Goal: Task Accomplishment & Management: Use online tool/utility

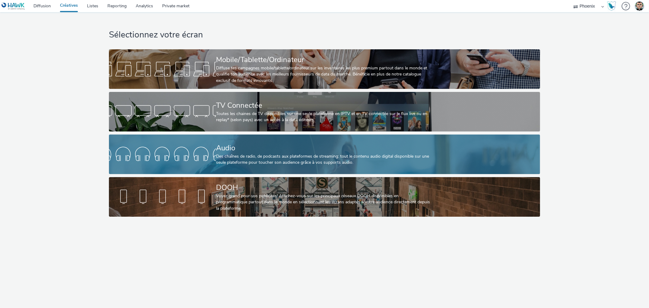
click at [262, 144] on div "Audio" at bounding box center [323, 148] width 214 height 11
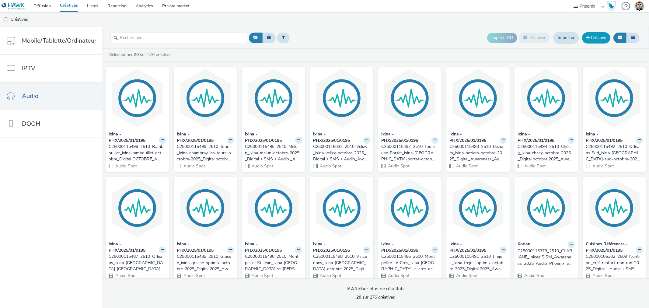
click at [589, 38] on link "Créative" at bounding box center [596, 37] width 28 height 11
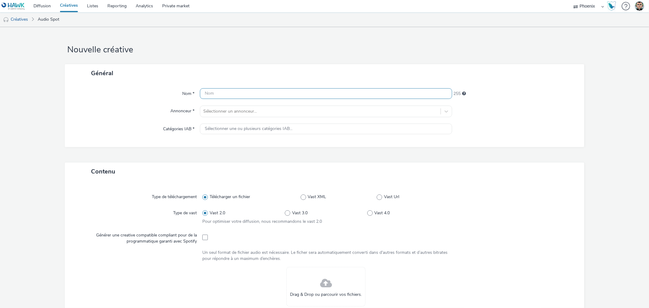
click at [248, 90] on input "text" at bounding box center [326, 93] width 252 height 11
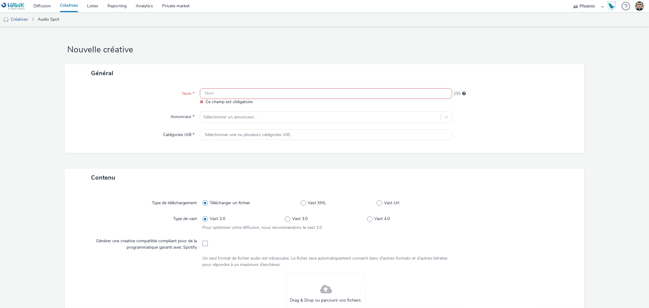
click at [220, 91] on input "text" at bounding box center [326, 93] width 252 height 11
paste input "C25000106954_2509_Centre Commercial Mérignac_cake-kitchen-[GEOGRAPHIC_DATA]-[GE…"
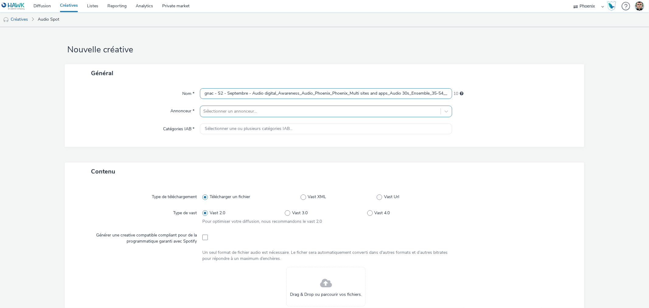
type input "C25000106954_2509_Centre Commercial Mérignac_cake-kitchen-[GEOGRAPHIC_DATA]-[GE…"
click at [229, 111] on div at bounding box center [320, 111] width 234 height 7
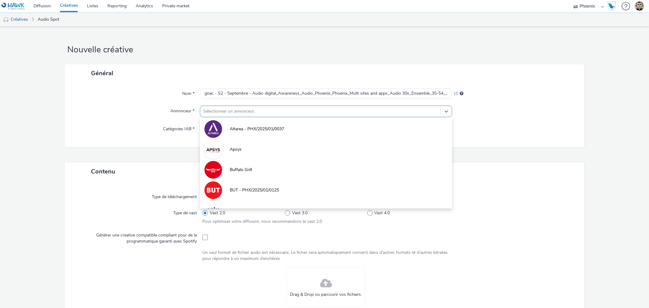
scroll to position [0, 0]
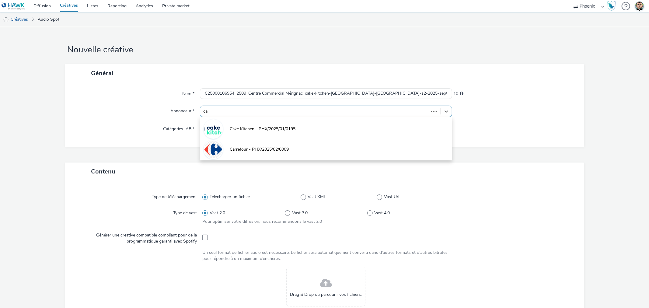
type input "cak"
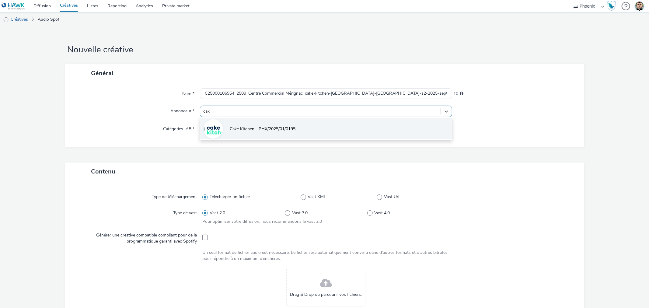
click at [236, 131] on span "Cake Kitchen - PHX/2025/01/0195" at bounding box center [263, 129] width 66 height 6
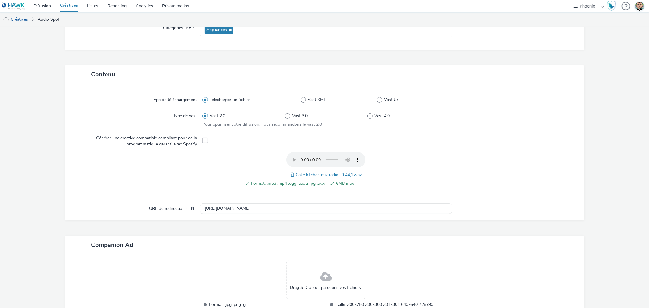
scroll to position [85, 0]
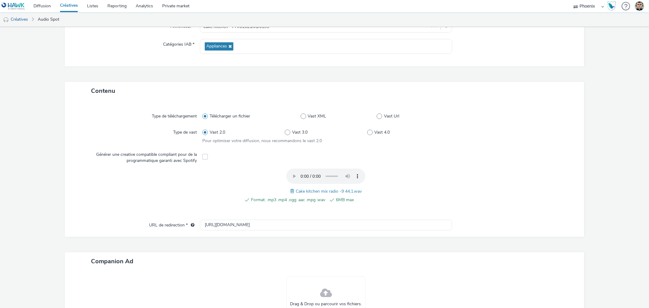
click at [290, 191] on span at bounding box center [292, 191] width 5 height 7
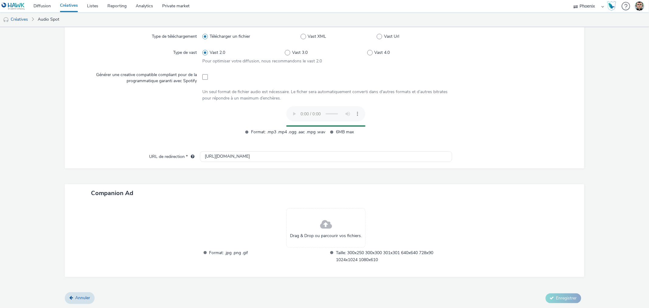
scroll to position [152, 0]
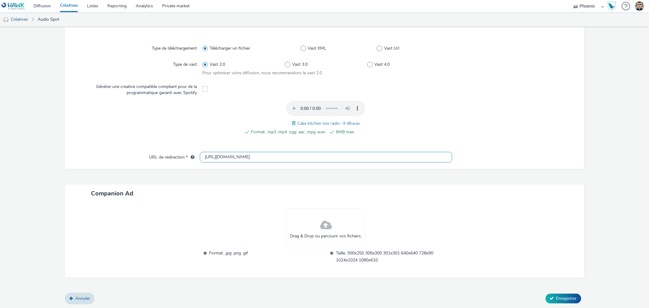
drag, startPoint x: 253, startPoint y: 153, endPoint x: 167, endPoint y: 148, distance: 86.0
click at [167, 148] on div "Type de téléchargement Télécharger un fichier Vast XML Vast Url Type de vast Va…" at bounding box center [324, 100] width 519 height 137
paste input "s://[DOMAIN_NAME][URL]"
type input "[URL][DOMAIN_NAME]"
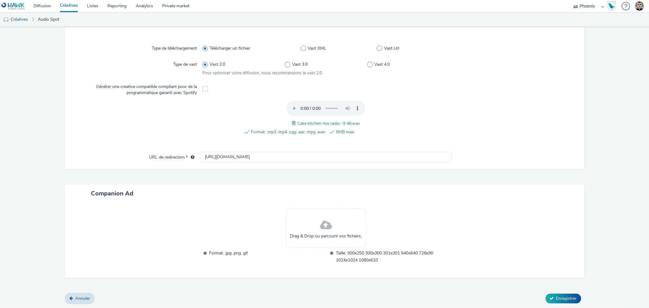
click at [247, 180] on div "Contenu Type de téléchargement Télécharger un fichier Vast XML Vast Url Type de…" at bounding box center [324, 153] width 519 height 279
click at [549, 295] on button "Enregistrer" at bounding box center [563, 299] width 36 height 10
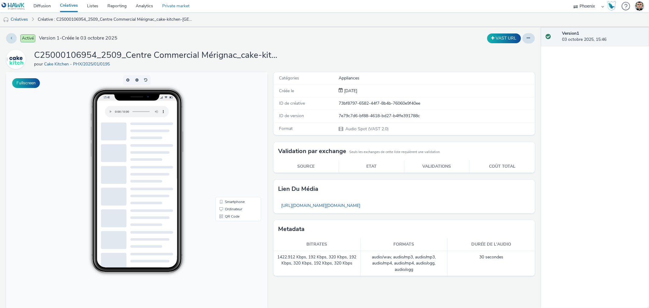
click at [174, 2] on link "Private market" at bounding box center [176, 6] width 37 height 12
